Goal: Download file/media

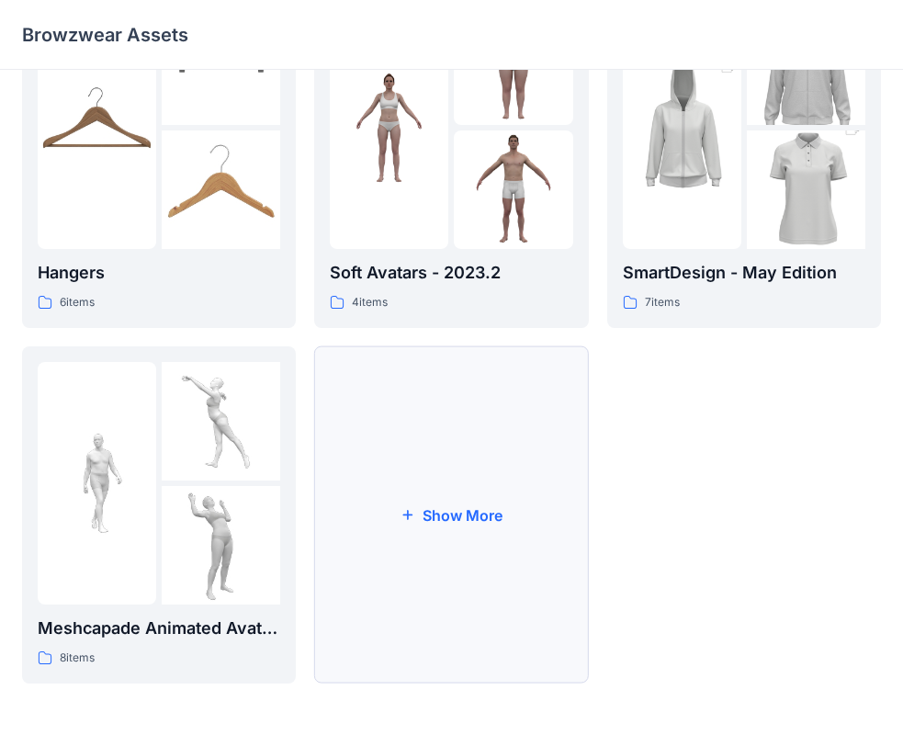
scroll to position [181, 0]
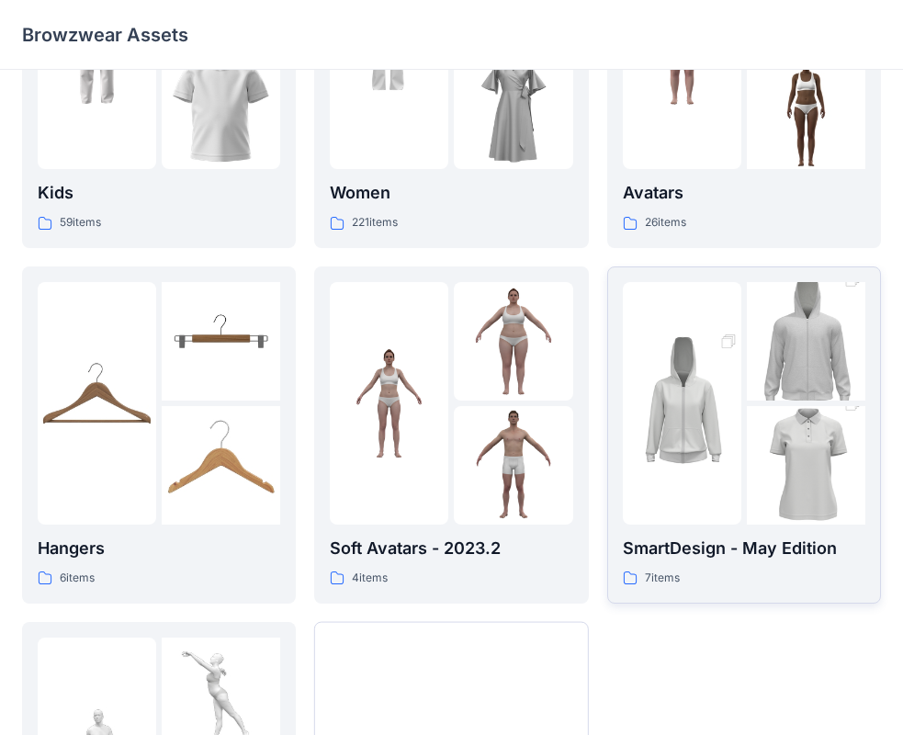
click at [726, 555] on p "SmartDesign - May Edition" at bounding box center [744, 548] width 242 height 26
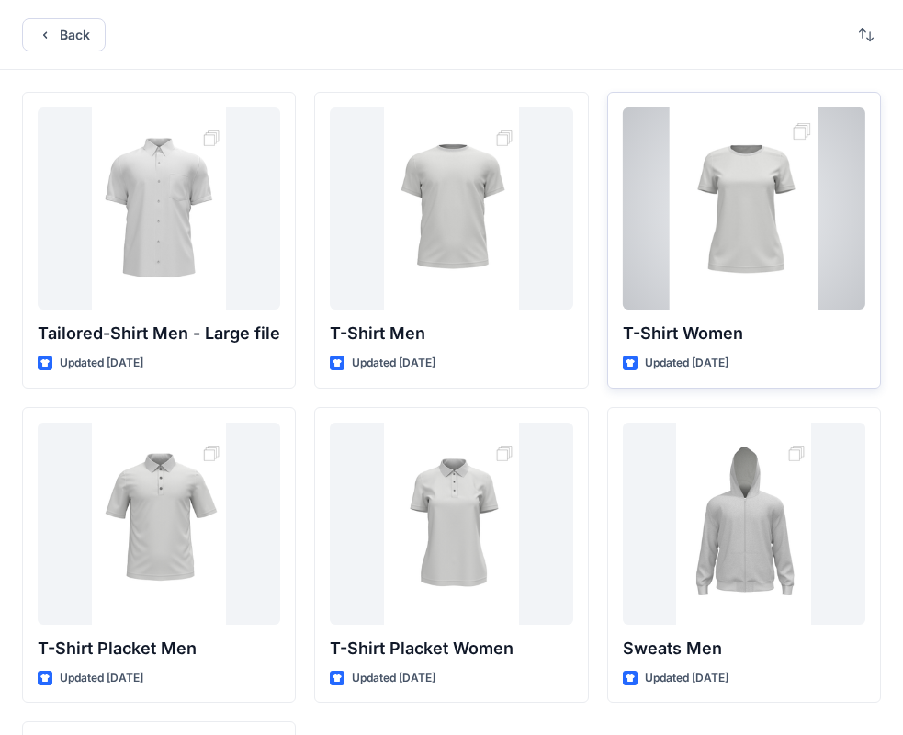
click at [699, 282] on div at bounding box center [744, 208] width 242 height 202
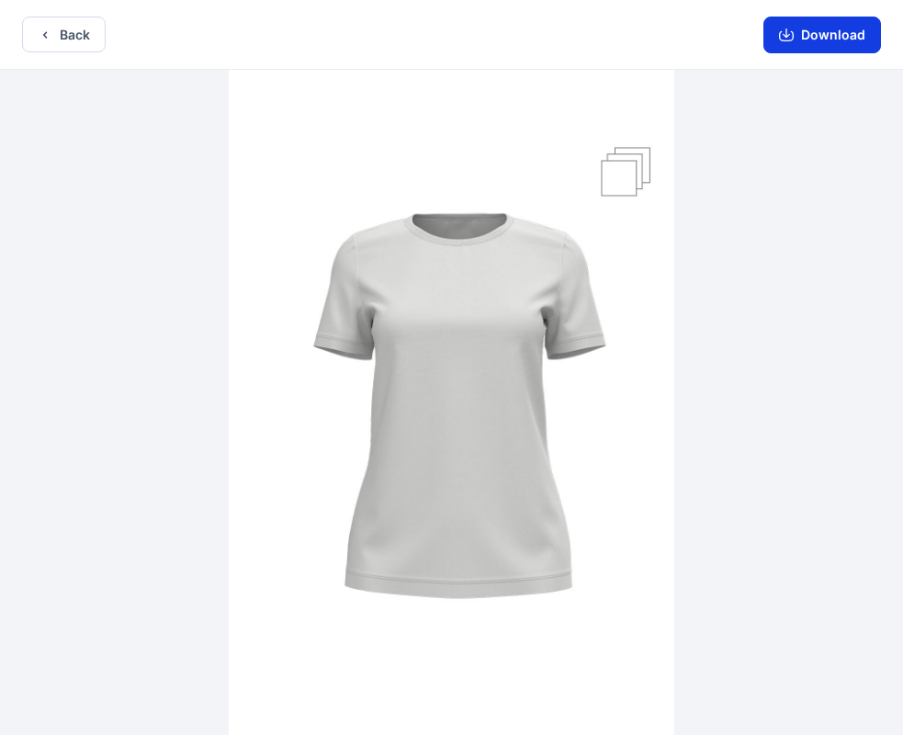
click at [810, 42] on button "Download" at bounding box center [822, 35] width 118 height 37
